Goal: Task Accomplishment & Management: Use online tool/utility

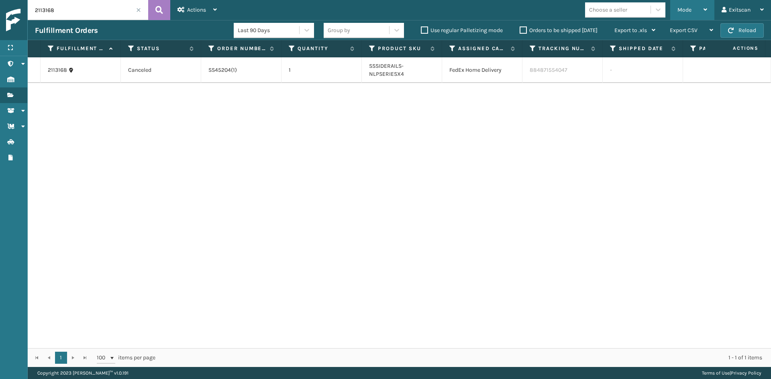
click at [696, 11] on div "Mode" at bounding box center [692, 10] width 30 height 20
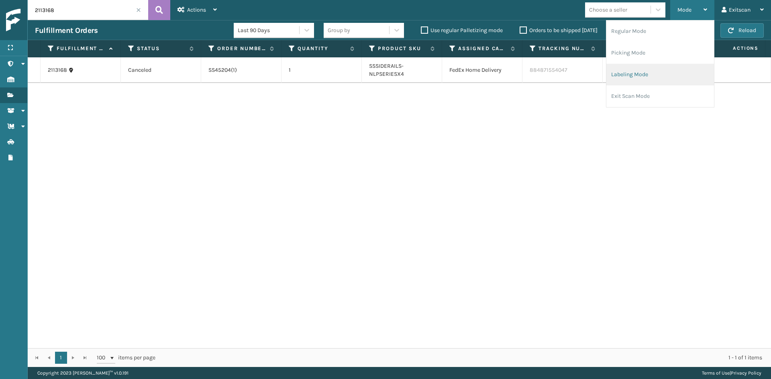
click at [656, 66] on li "Labeling Mode" at bounding box center [660, 75] width 108 height 22
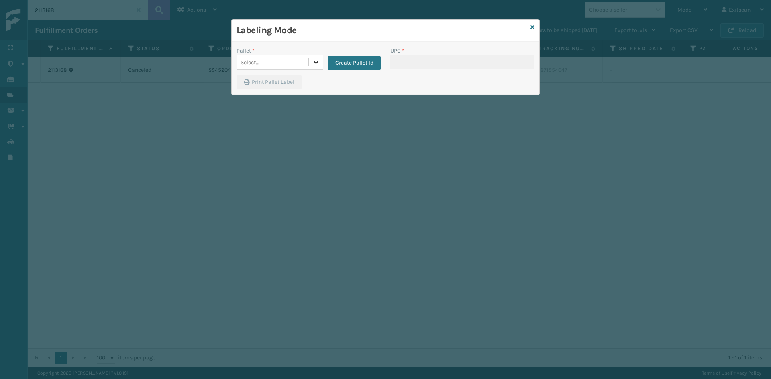
click at [319, 60] on icon at bounding box center [316, 62] width 8 height 8
click at [283, 81] on div "FDXG-0ZJ8LXPHL0" at bounding box center [280, 82] width 87 height 15
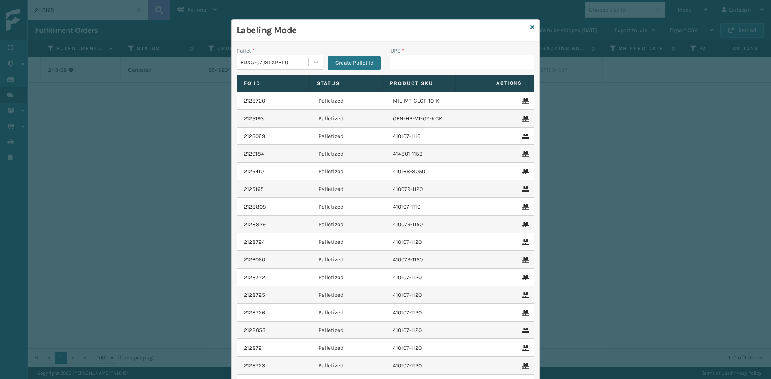
click at [451, 66] on input "UPC *" at bounding box center [462, 62] width 144 height 14
type input "H"
type input "GEN-HBBRKT-P-EQFT"
type input "12778A67S0012"
type input "652907000056"
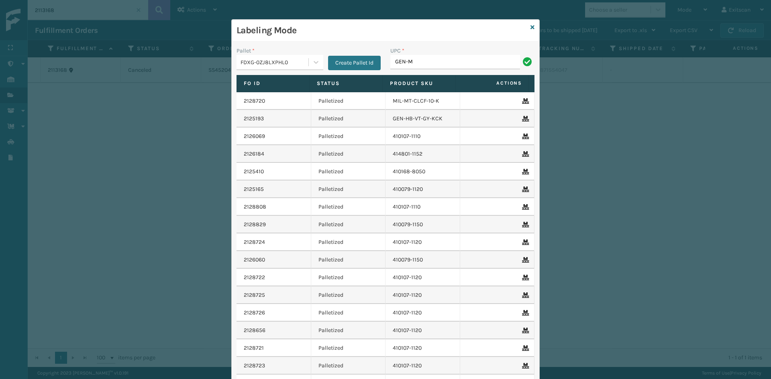
type input "GEN-MPT-K-TC-W"
type input "A"
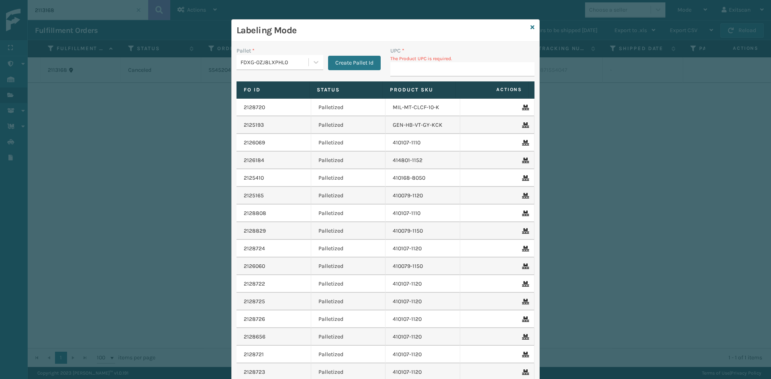
type input "SSSIDERAILS-NLPSERIESX4"
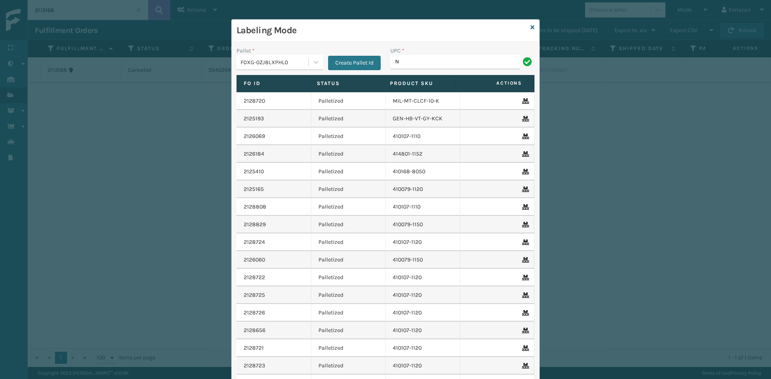
type input "NEFHBBRKT"
